Goal: Find specific page/section: Locate a particular part of the current website

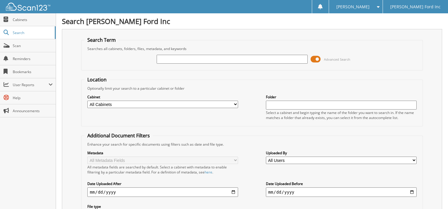
drag, startPoint x: 171, startPoint y: 58, endPoint x: 173, endPoint y: 55, distance: 3.3
click at [172, 56] on input "text" at bounding box center [232, 59] width 151 height 9
type input "2f2b9163b"
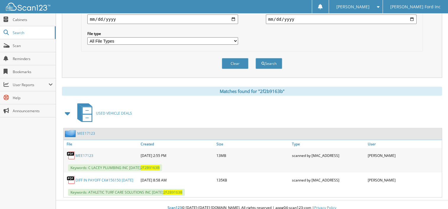
click at [81, 153] on link "MEE17123" at bounding box center [85, 155] width 18 height 5
